Goal: Task Accomplishment & Management: Complete application form

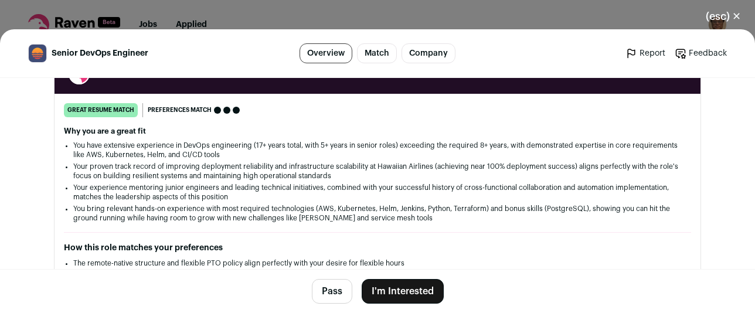
scroll to position [235, 0]
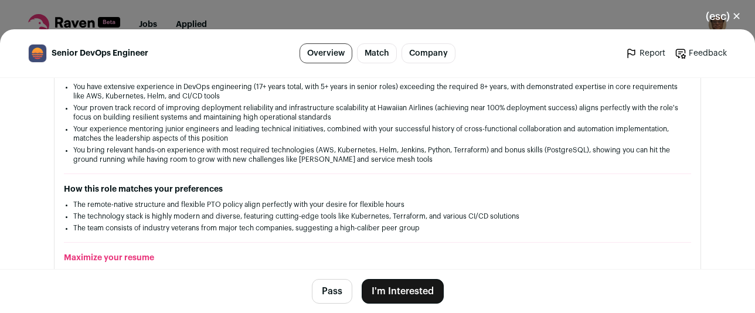
click at [386, 290] on button "I'm Interested" at bounding box center [403, 291] width 82 height 25
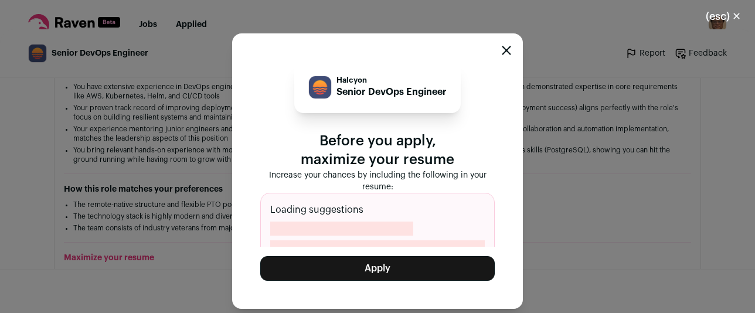
click at [429, 188] on p "Increase your chances by including the following in your resume:" at bounding box center [377, 180] width 235 height 23
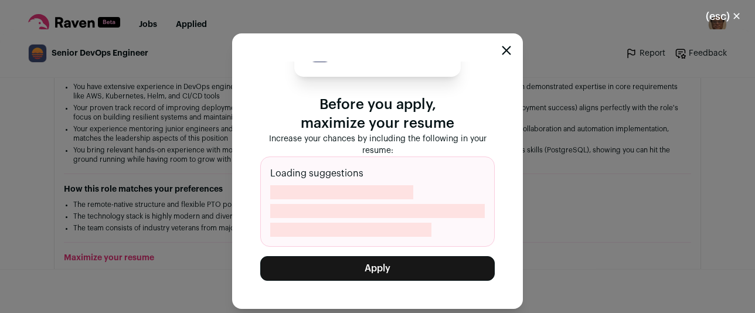
click at [506, 38] on div "Halcyon Senior DevOps Engineer Before you apply, maximize your resume Increase …" at bounding box center [377, 171] width 291 height 276
click at [508, 53] on icon "Close modal" at bounding box center [506, 50] width 9 height 9
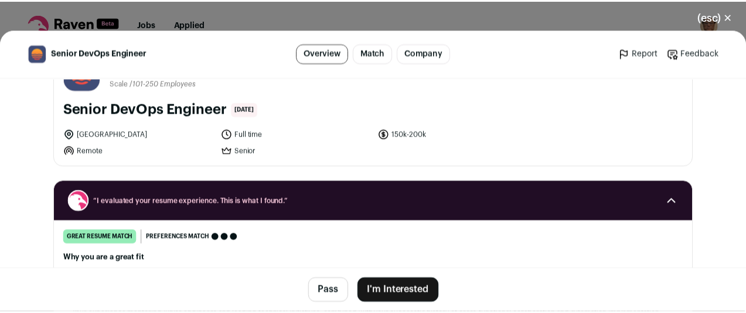
scroll to position [0, 0]
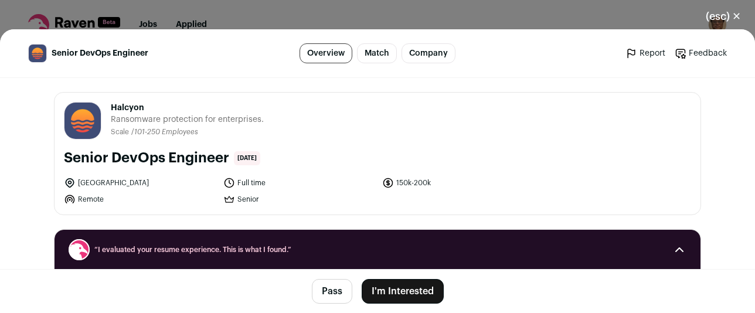
click at [732, 13] on button "(esc) ✕" at bounding box center [723, 17] width 63 height 26
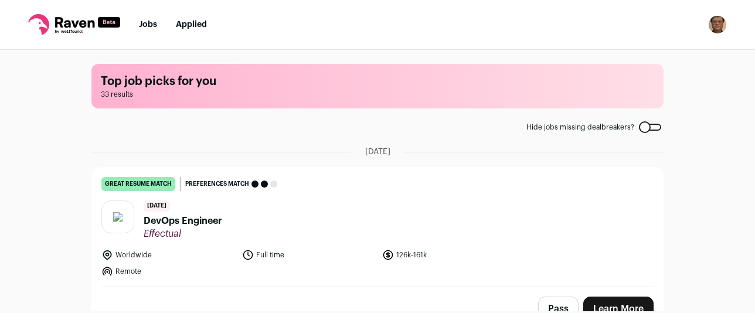
click at [714, 24] on img "Open dropdown" at bounding box center [717, 24] width 19 height 19
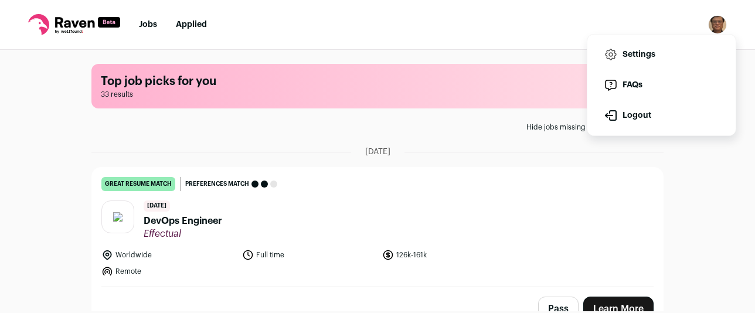
click at [654, 53] on link "Settings" at bounding box center [662, 54] width 130 height 28
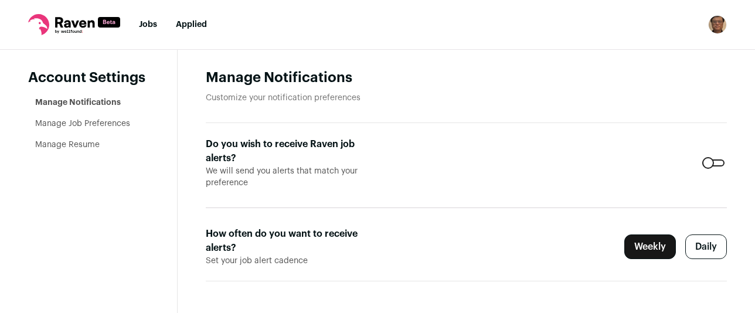
click at [69, 142] on link "Manage Resume" at bounding box center [67, 145] width 64 height 8
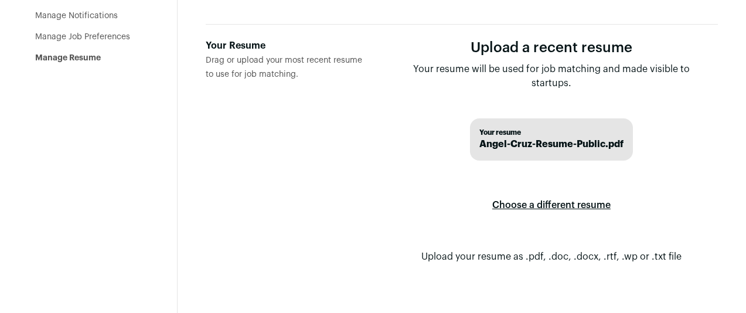
scroll to position [89, 0]
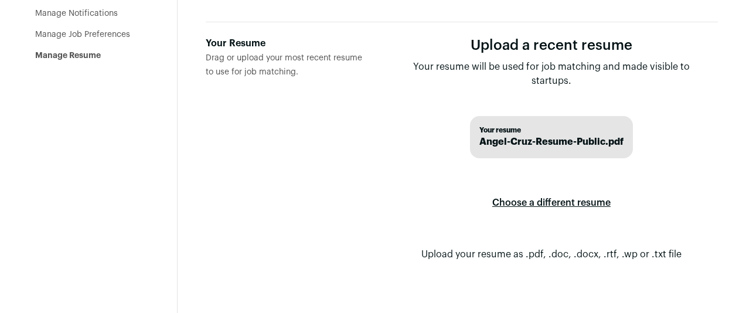
click at [519, 202] on label "Choose a different resume" at bounding box center [551, 202] width 118 height 33
click at [0, 0] on input "Your Resume Drag or upload your most recent resume to use for job matching." at bounding box center [0, 0] width 0 height 0
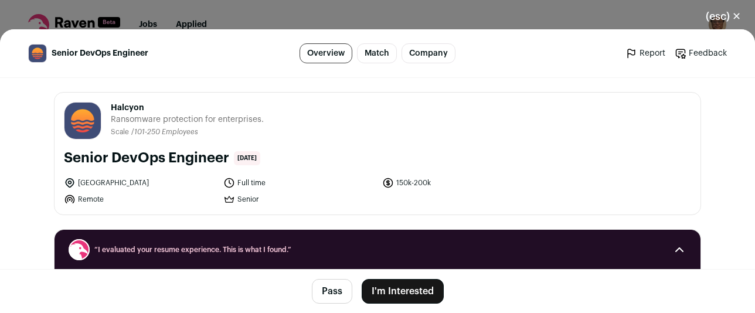
click at [389, 289] on button "I'm Interested" at bounding box center [403, 291] width 82 height 25
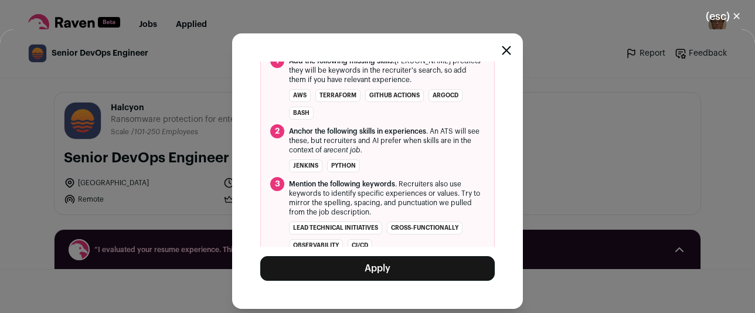
scroll to position [166, 0]
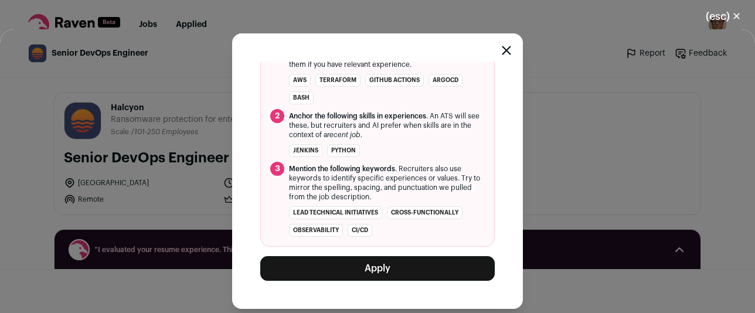
click at [382, 261] on button "Apply" at bounding box center [377, 268] width 235 height 25
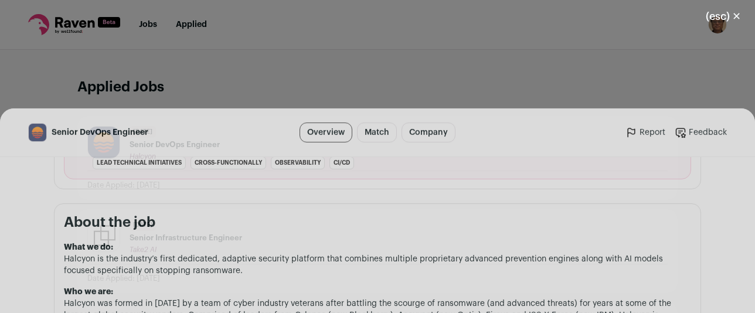
scroll to position [586, 0]
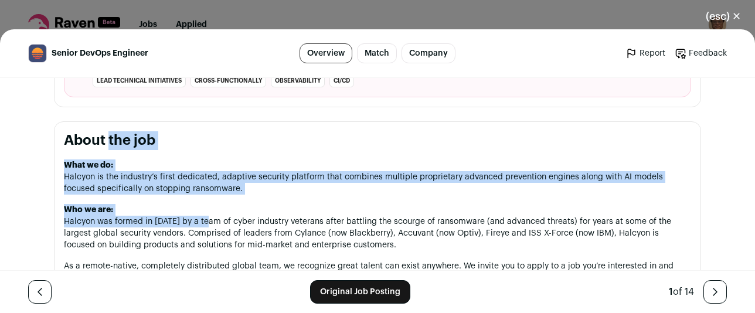
drag, startPoint x: 69, startPoint y: 143, endPoint x: 211, endPoint y: 233, distance: 168.3
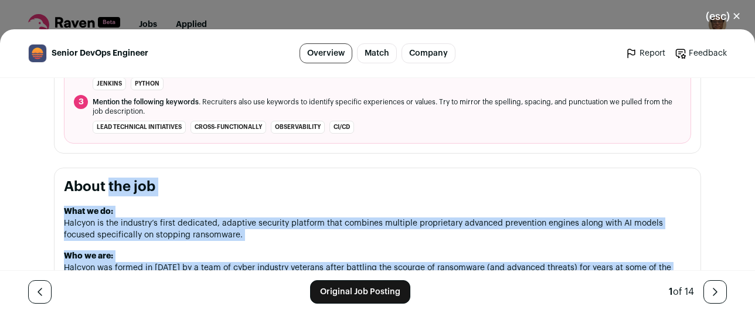
scroll to position [528, 0]
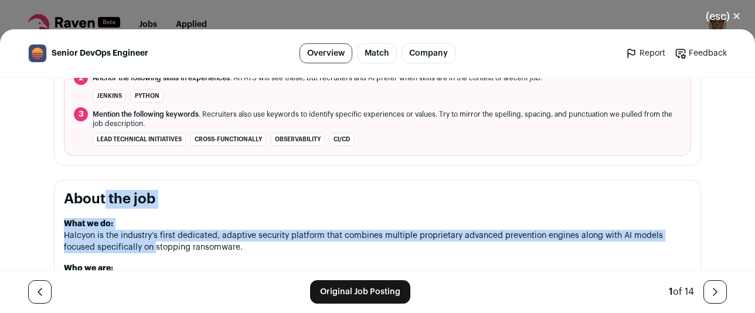
drag, startPoint x: 62, startPoint y: 203, endPoint x: 127, endPoint y: 257, distance: 84.6
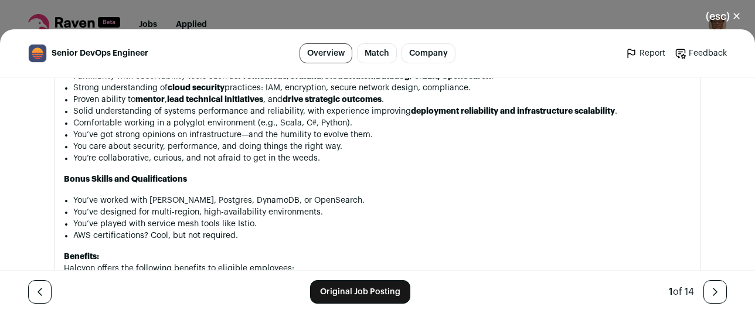
scroll to position [1114, 0]
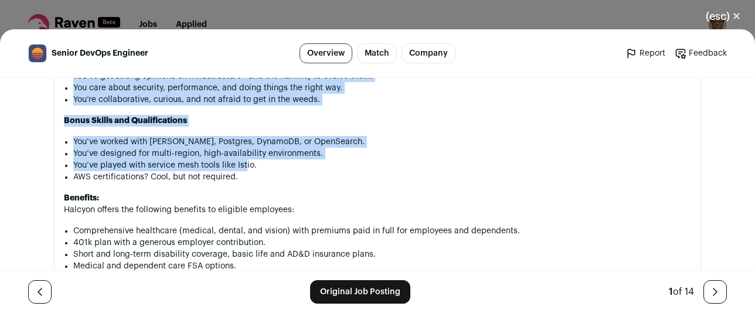
click at [240, 171] on li "You’ve played with service mesh tools like Istio." at bounding box center [382, 165] width 618 height 12
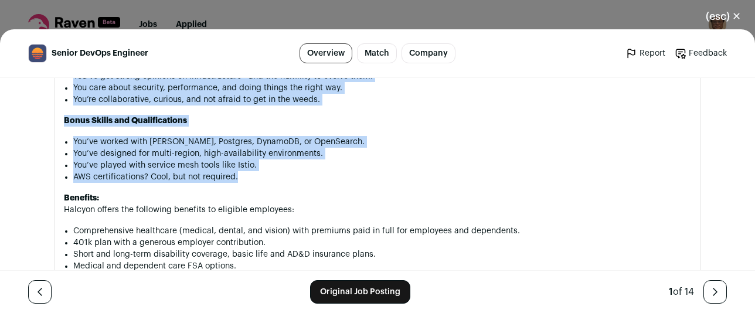
click at [242, 182] on li "AWS certifications? Cool, but not required." at bounding box center [382, 177] width 618 height 12
copy section "About the job What we do: Halcyon is the industry’s first dedicated, adaptive s…"
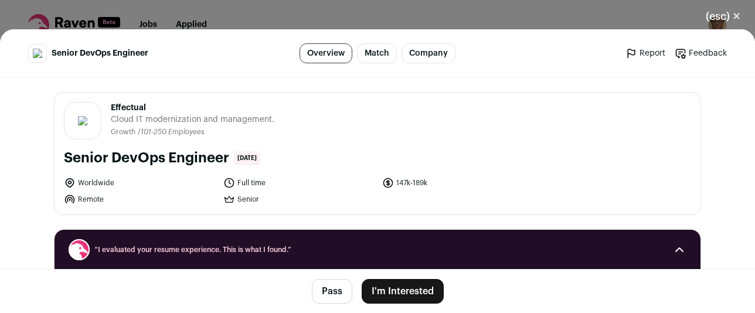
drag, startPoint x: 163, startPoint y: 107, endPoint x: 103, endPoint y: 107, distance: 59.8
click at [103, 107] on header "Effectual [DOMAIN_NAME] Public / Private Private Valuation Unknown Company size…" at bounding box center [377, 121] width 627 height 38
copy span "Effectual"
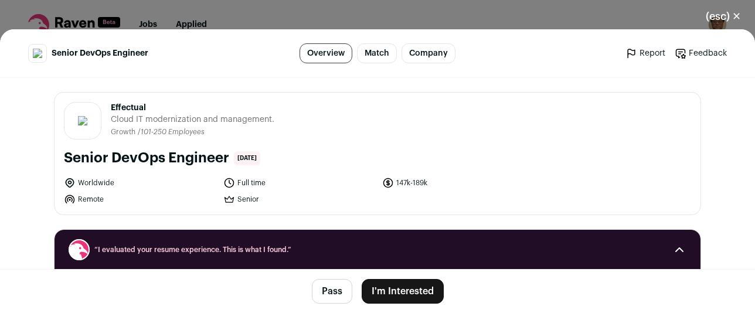
click at [390, 295] on button "I'm Interested" at bounding box center [403, 291] width 82 height 25
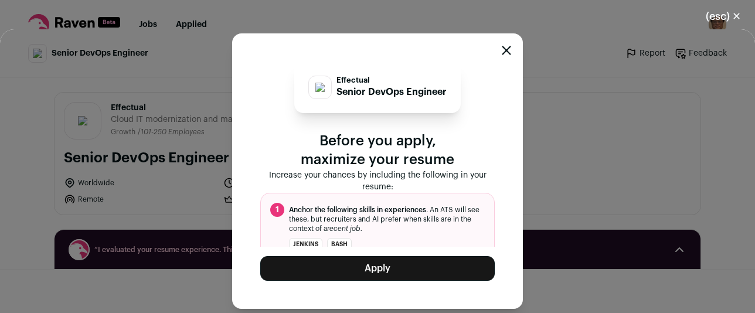
click at [379, 263] on button "Apply" at bounding box center [377, 268] width 235 height 25
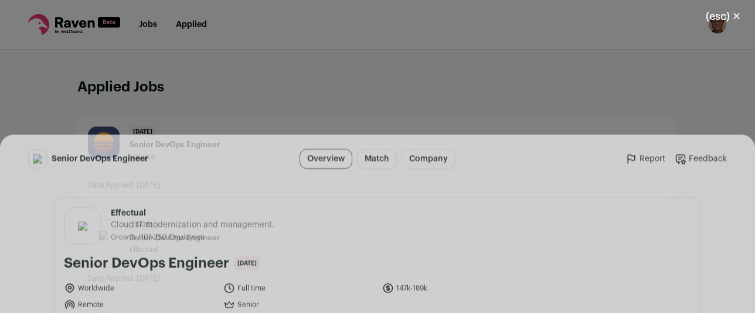
drag, startPoint x: 688, startPoint y: 140, endPoint x: 552, endPoint y: 109, distance: 139.5
click at [687, 140] on div "Effectual [DOMAIN_NAME] Public / Private Private Valuation Unknown Company size…" at bounding box center [378, 154] width 646 height 122
